Goal: Transaction & Acquisition: Book appointment/travel/reservation

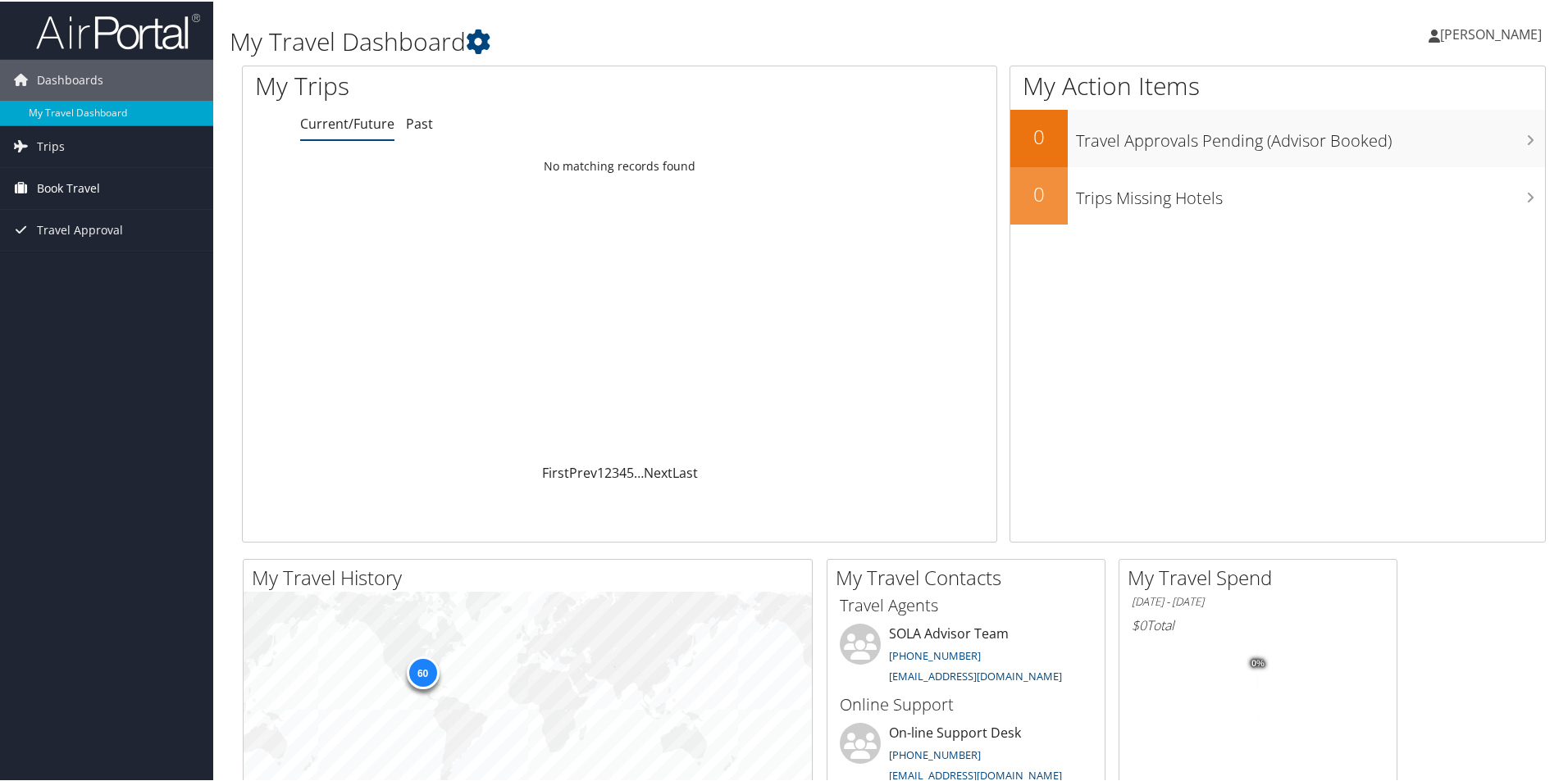
click at [83, 187] on span "Book Travel" at bounding box center [68, 187] width 63 height 41
click at [98, 246] on link "Book/Manage Online Trips" at bounding box center [107, 244] width 213 height 25
click at [60, 189] on span "Book Travel" at bounding box center [68, 187] width 63 height 41
click at [91, 188] on span "Book Travel" at bounding box center [68, 187] width 63 height 41
click at [89, 253] on link "Book/Manage Online Trips" at bounding box center [107, 244] width 213 height 25
